Goal: Navigation & Orientation: Find specific page/section

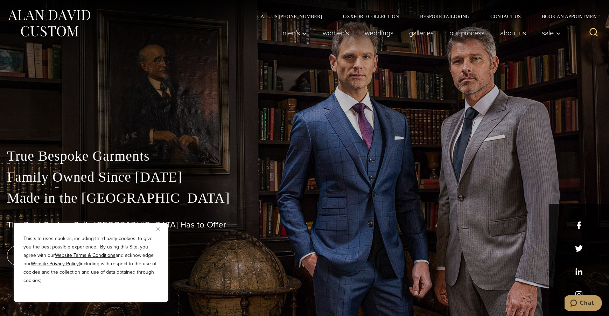
click at [159, 230] on img "Close" at bounding box center [158, 229] width 3 height 3
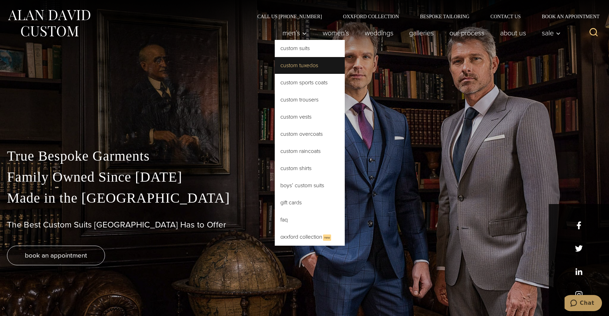
click at [321, 68] on link "Custom Tuxedos" at bounding box center [310, 65] width 70 height 17
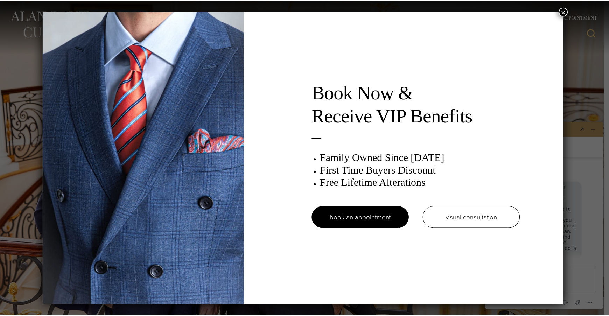
scroll to position [9, 0]
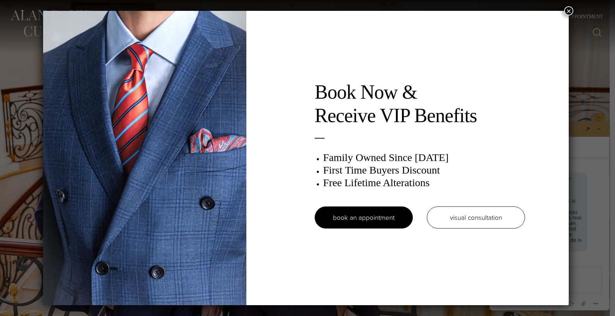
click at [568, 12] on button "×" at bounding box center [568, 10] width 9 height 9
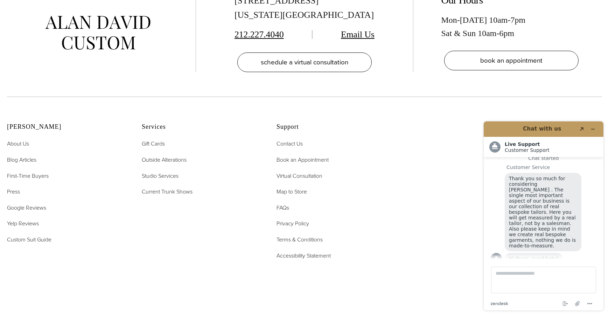
scroll to position [4561, 0]
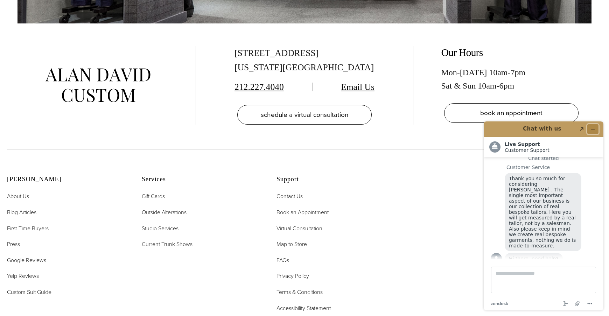
click at [593, 127] on icon "Minimize widget" at bounding box center [593, 129] width 5 height 5
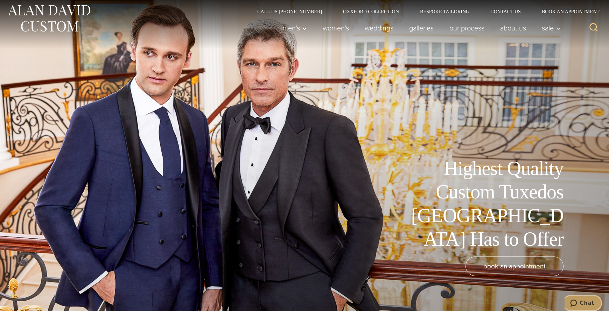
scroll to position [0, 0]
